Goal: Task Accomplishment & Management: Use online tool/utility

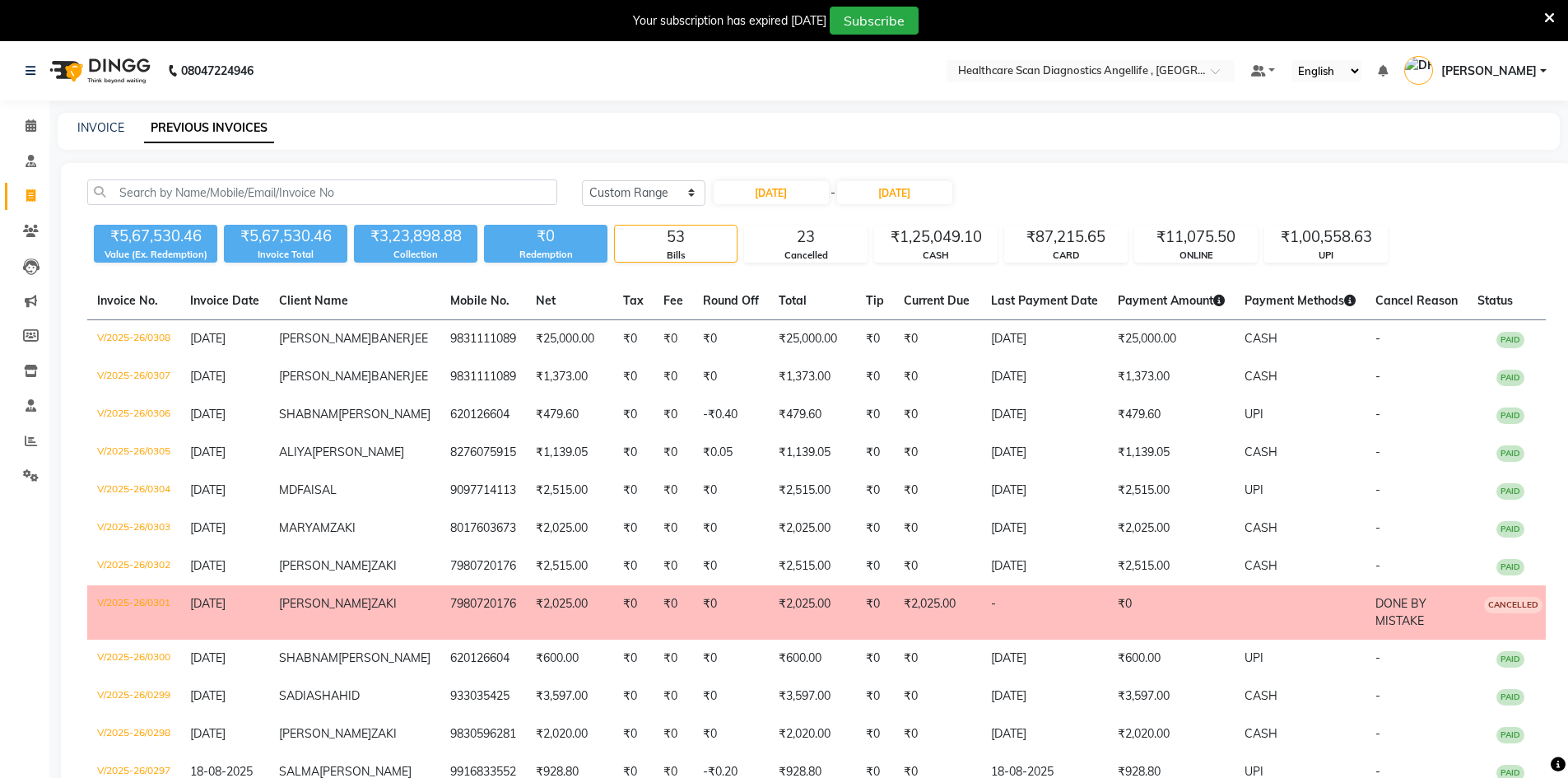
select select "range"
click at [28, 194] on icon at bounding box center [31, 195] width 9 height 12
select select "service"
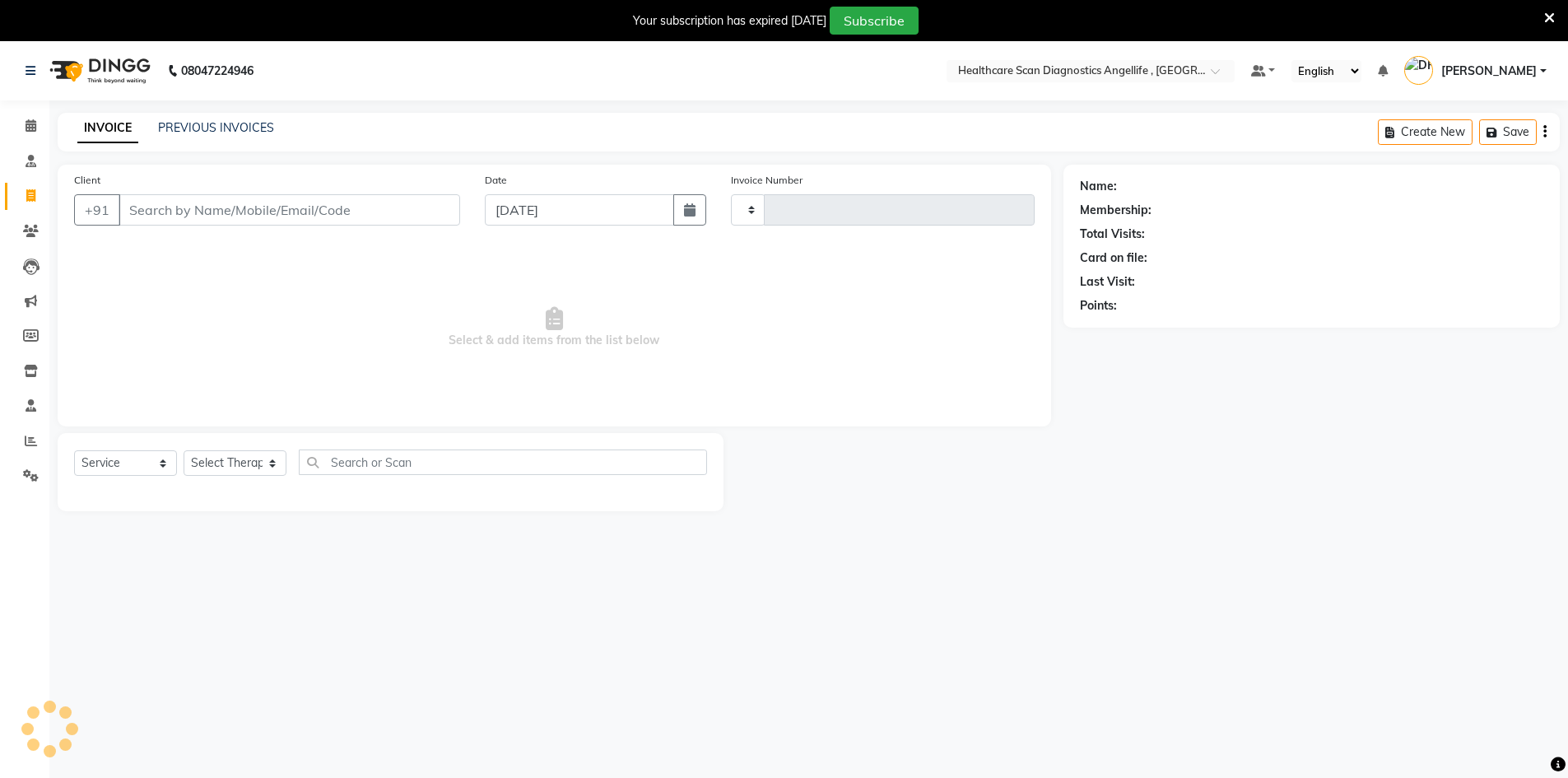
scroll to position [41, 0]
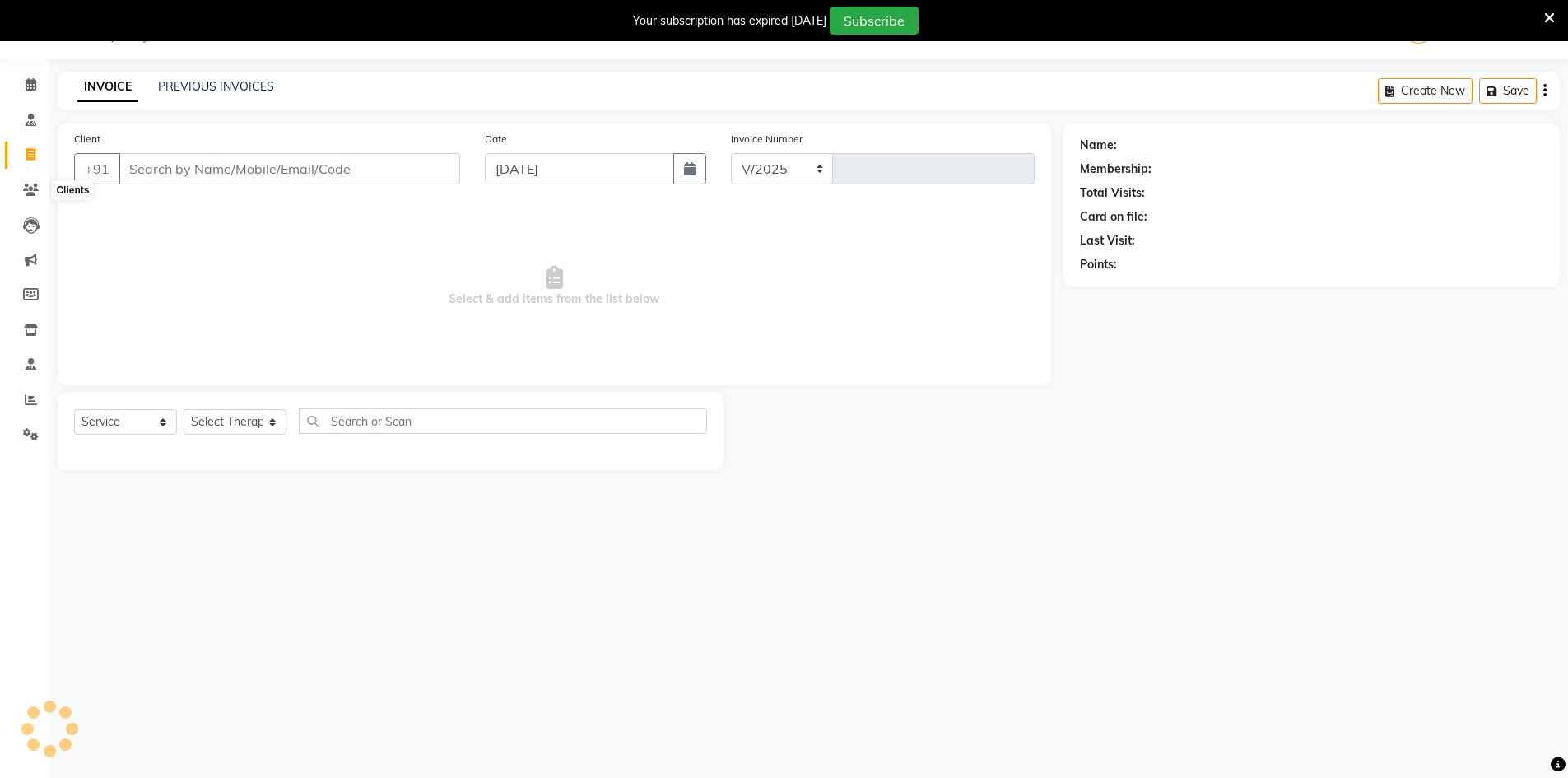
select select "5671"
type input "0309"
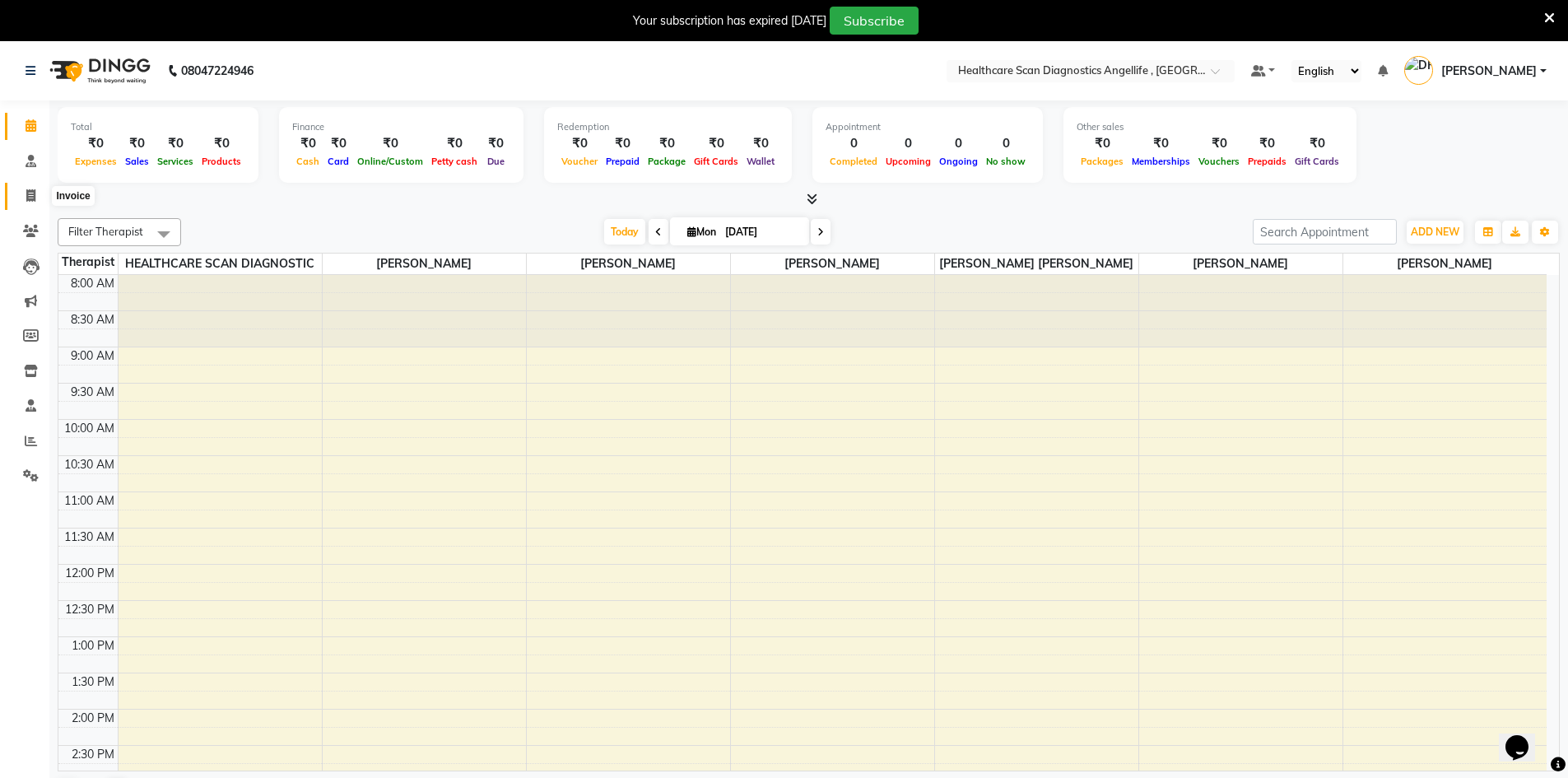
click at [31, 202] on span at bounding box center [31, 196] width 29 height 19
select select "service"
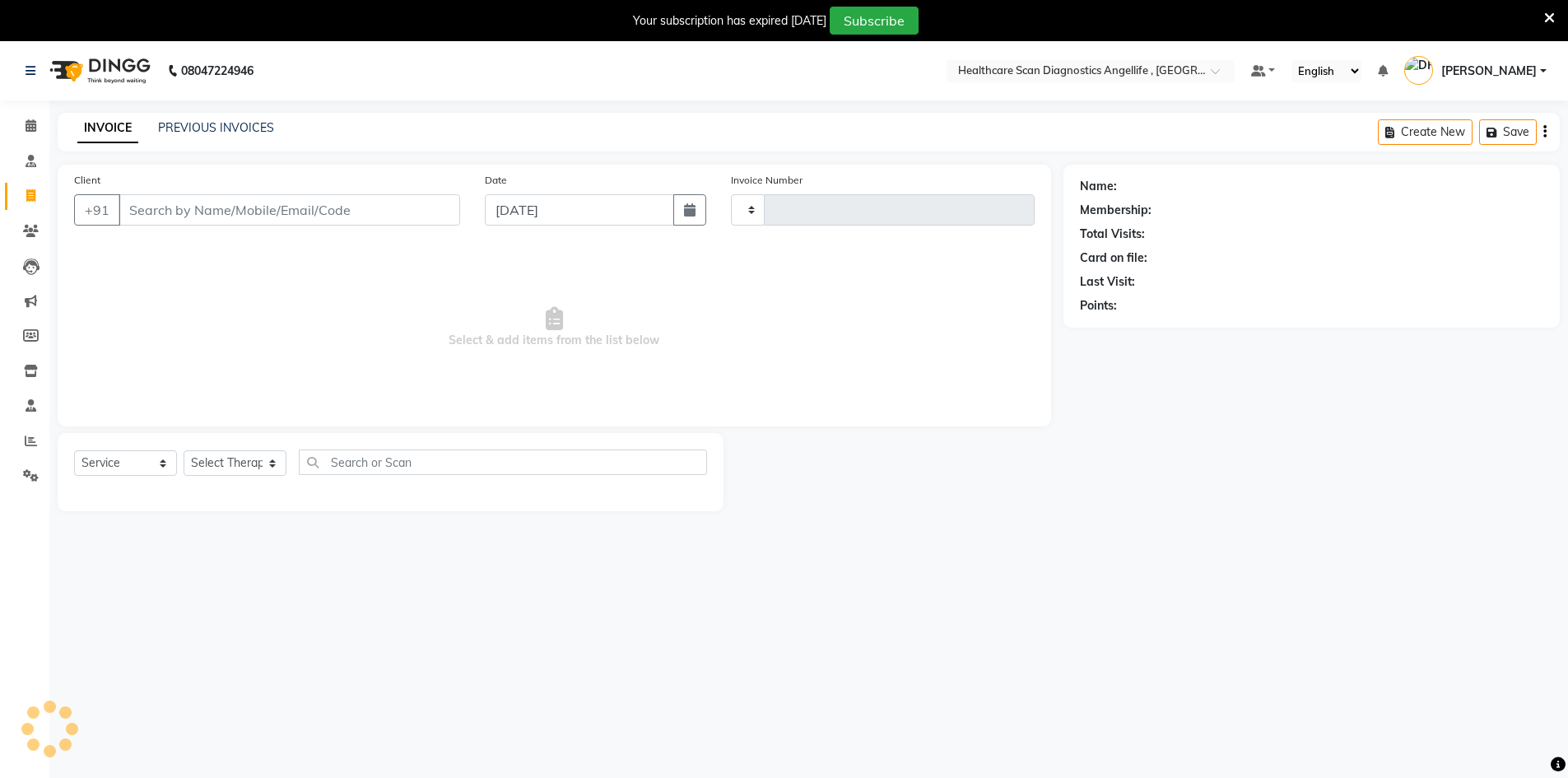
type input "0309"
select select "5671"
click at [242, 125] on link "PREVIOUS INVOICES" at bounding box center [216, 127] width 116 height 15
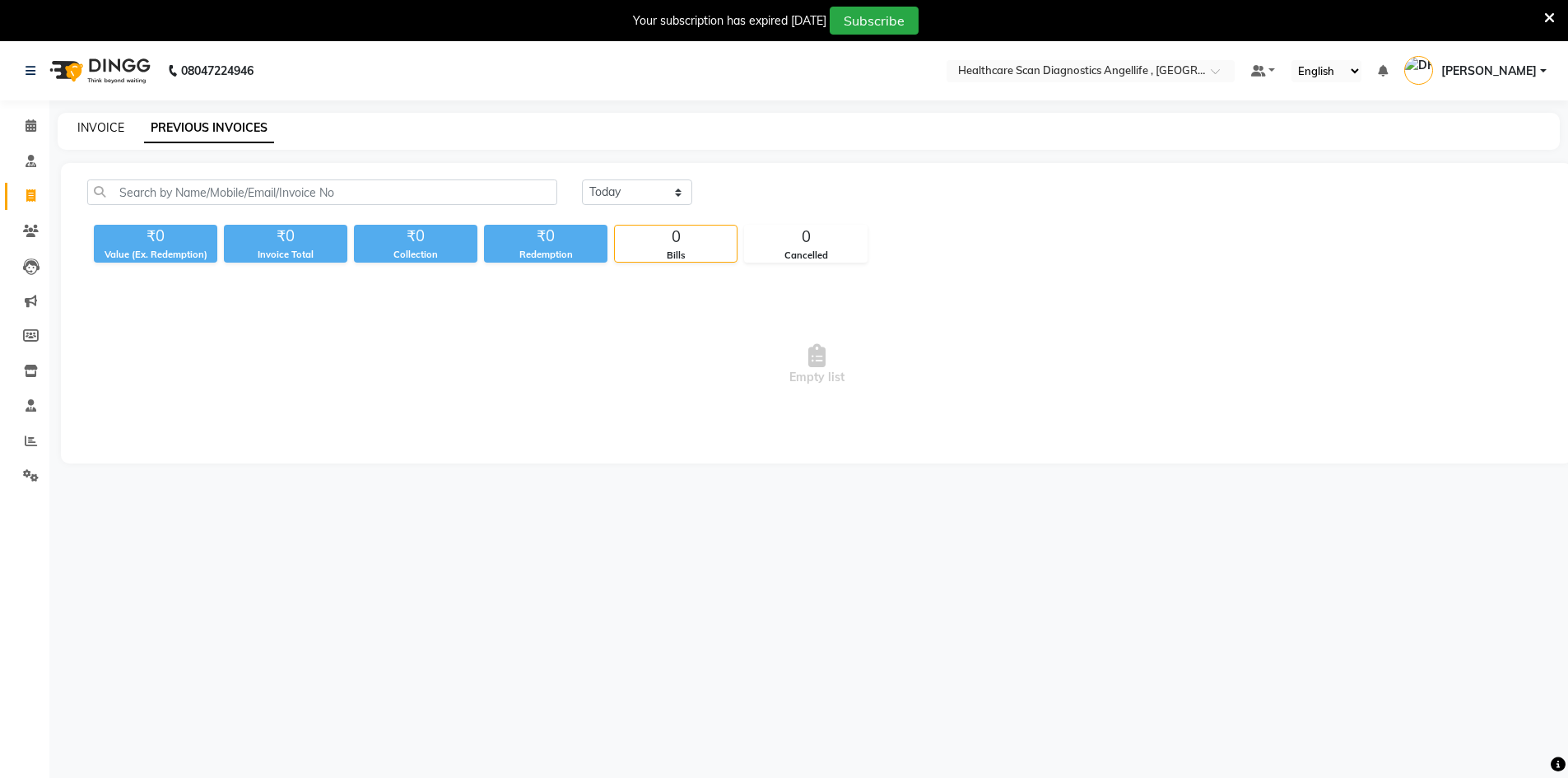
click at [100, 121] on link "INVOICE" at bounding box center [101, 127] width 47 height 15
select select "service"
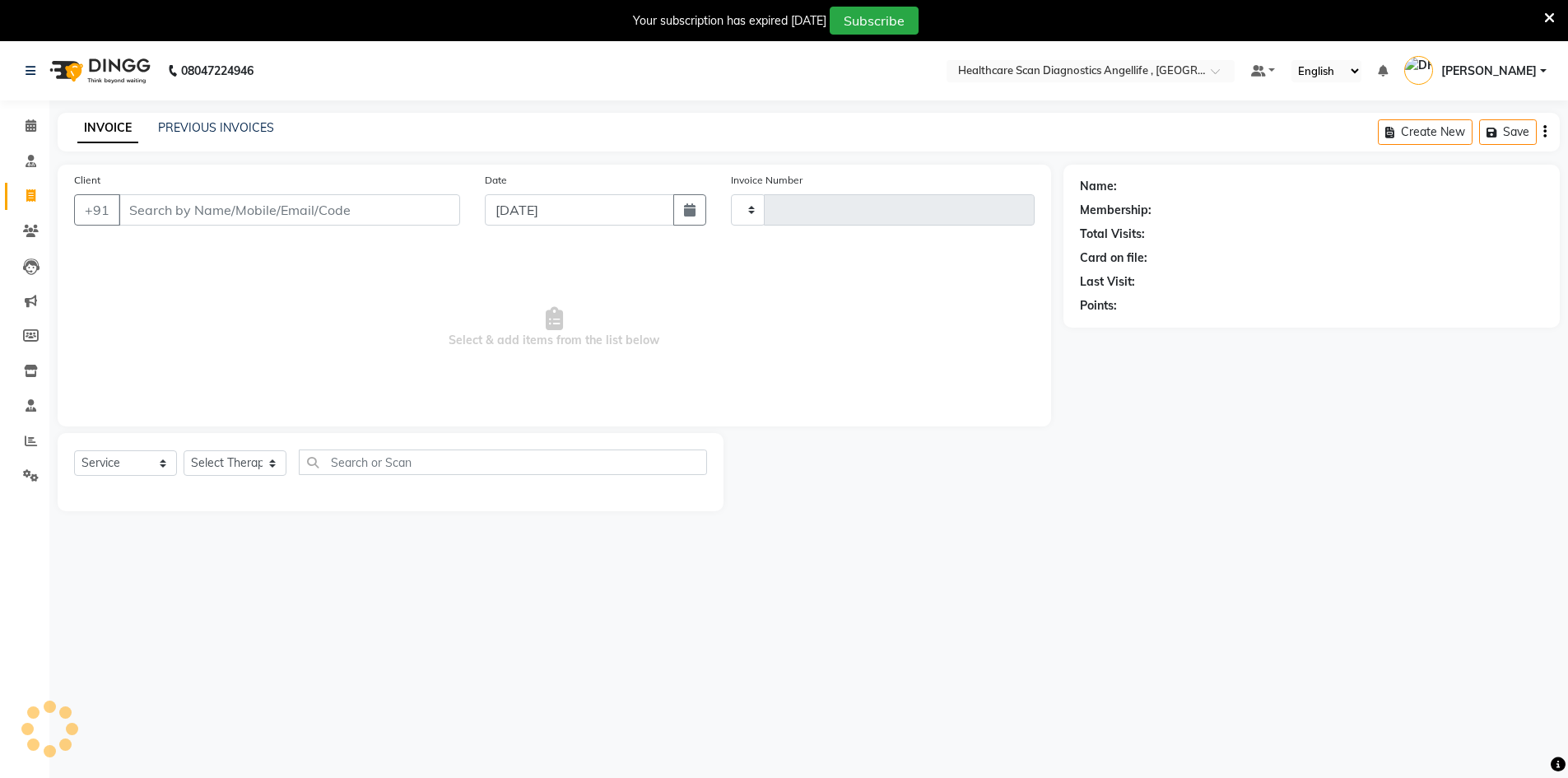
type input "0309"
select select "5671"
click at [193, 129] on link "PREVIOUS INVOICES" at bounding box center [216, 127] width 116 height 15
